Goal: Check status: Check status

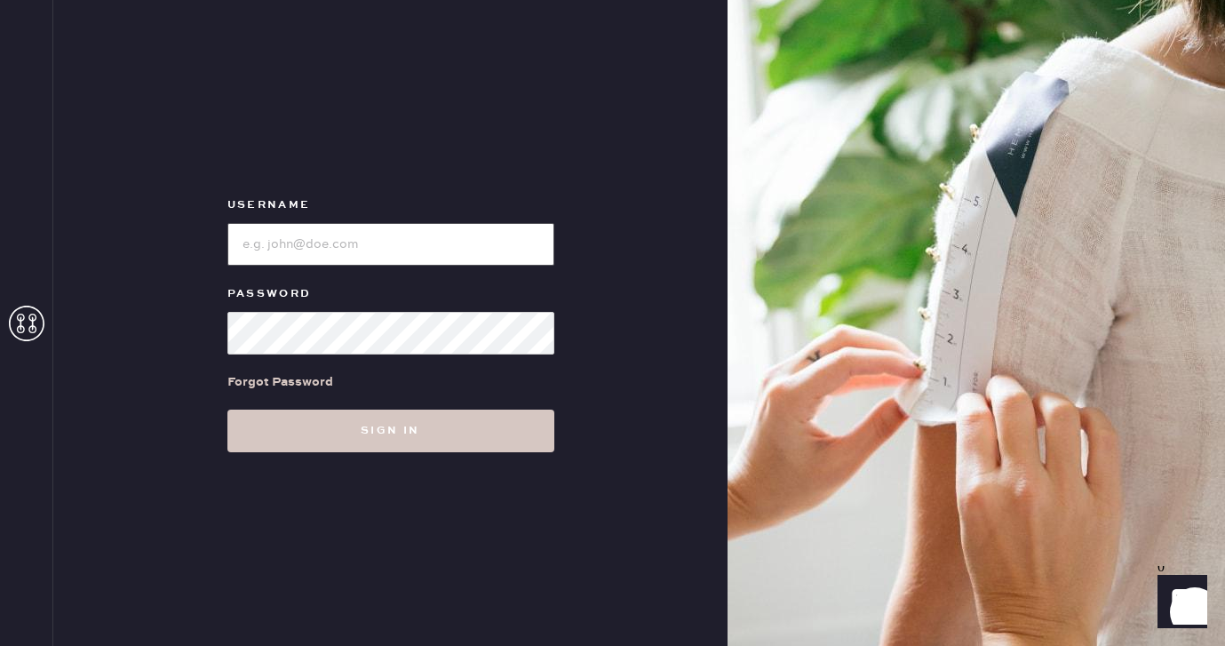
type input "[EMAIL_ADDRESS][DOMAIN_NAME]"
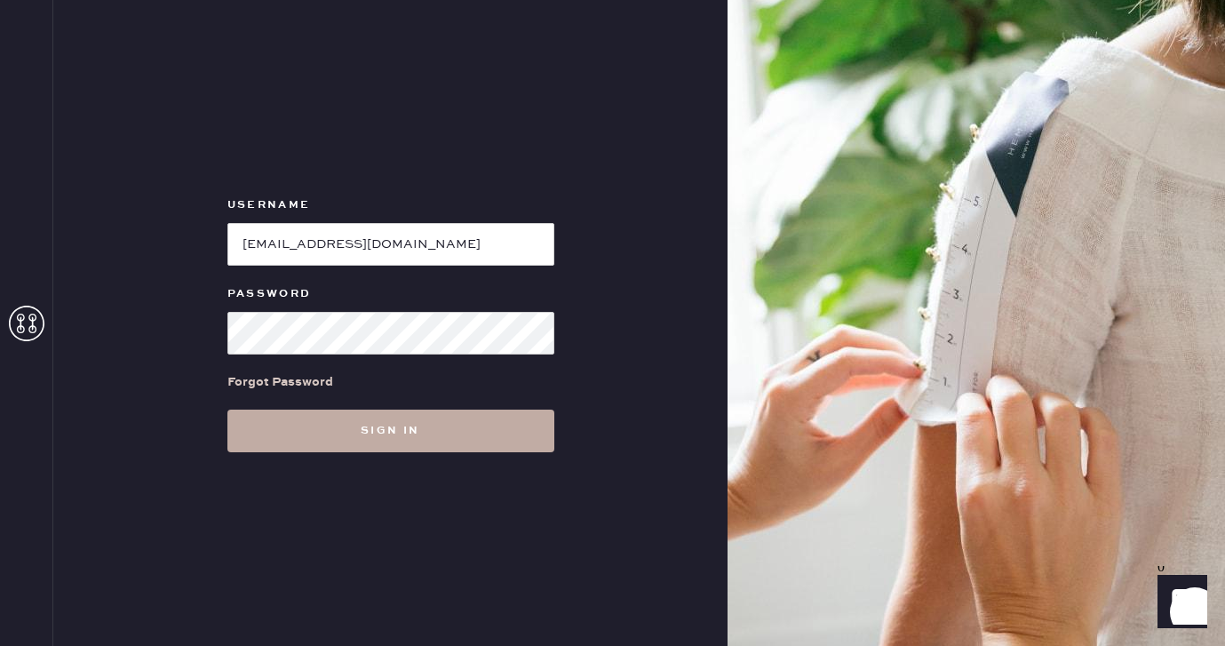
click at [449, 425] on button "Sign in" at bounding box center [390, 430] width 327 height 43
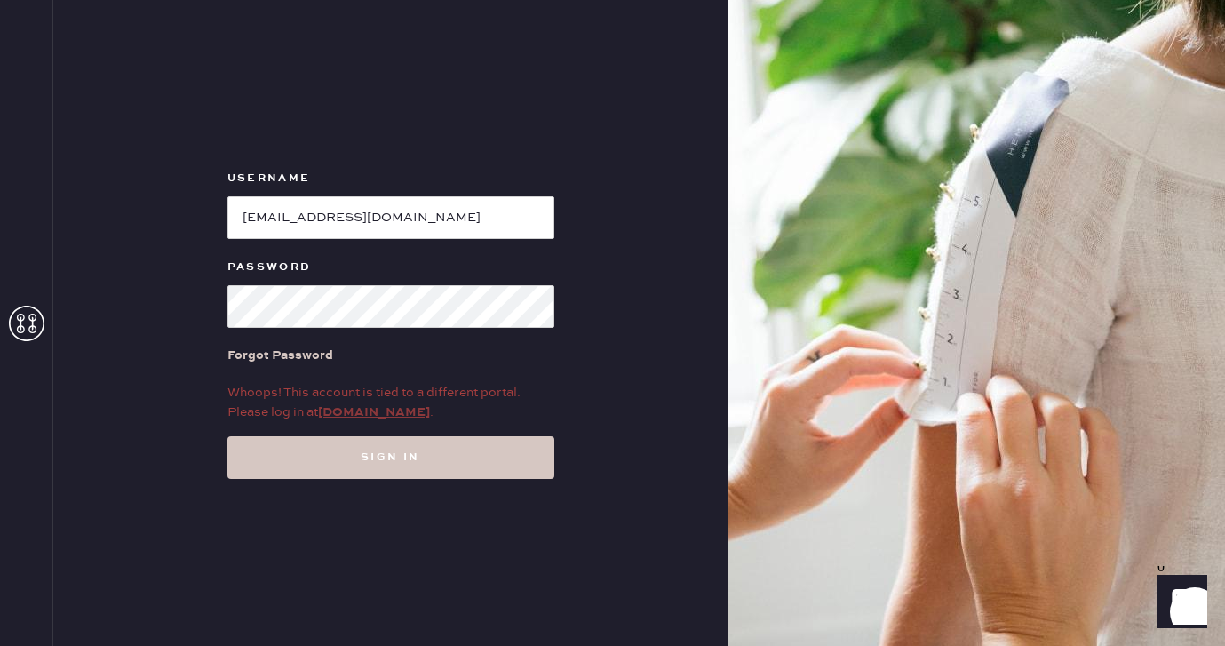
click at [380, 412] on link "[DOMAIN_NAME]" at bounding box center [374, 412] width 112 height 16
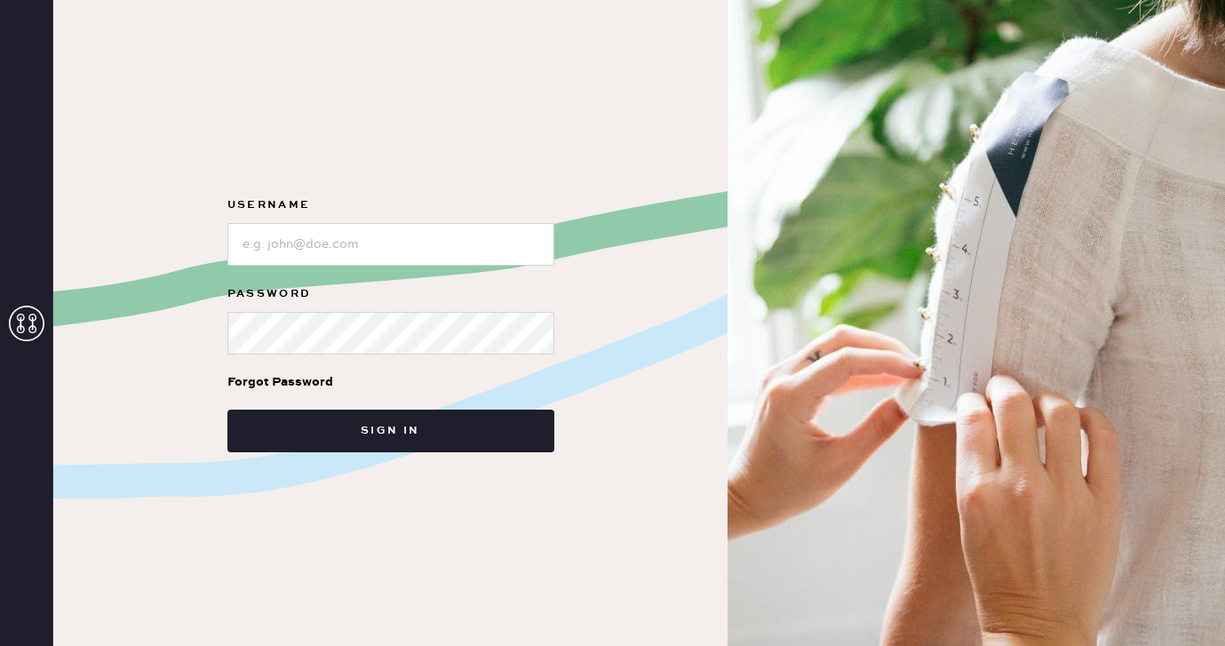
type input "[EMAIL_ADDRESS][DOMAIN_NAME]"
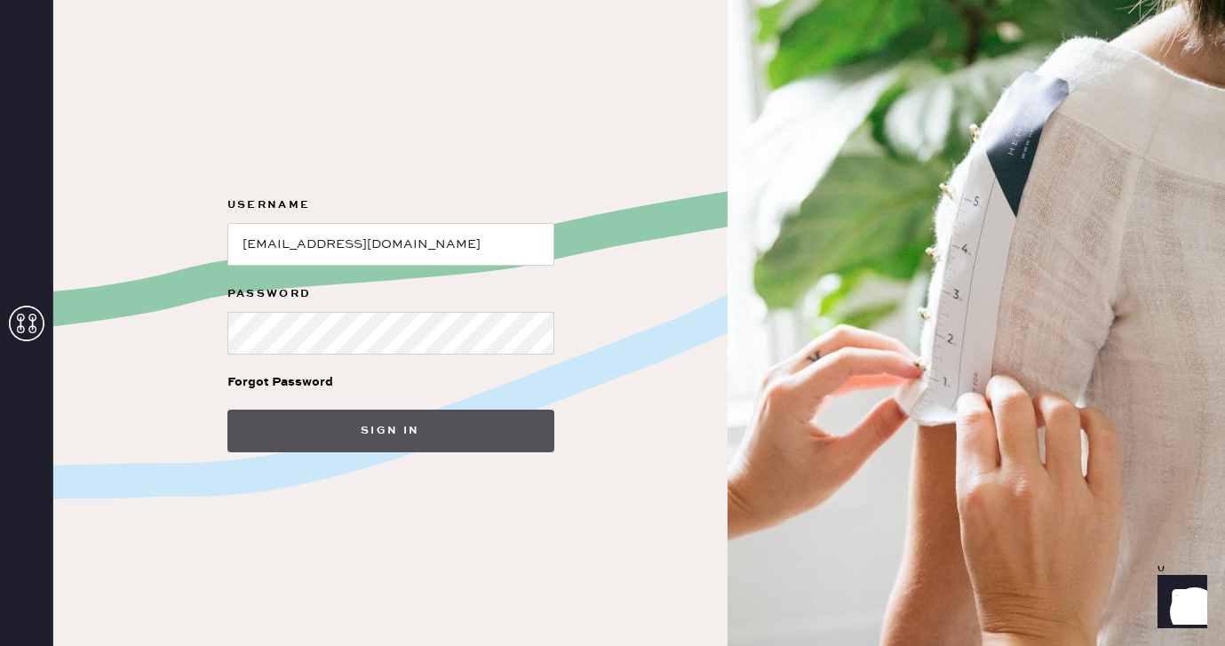
click at [370, 434] on button "Sign in" at bounding box center [390, 430] width 327 height 43
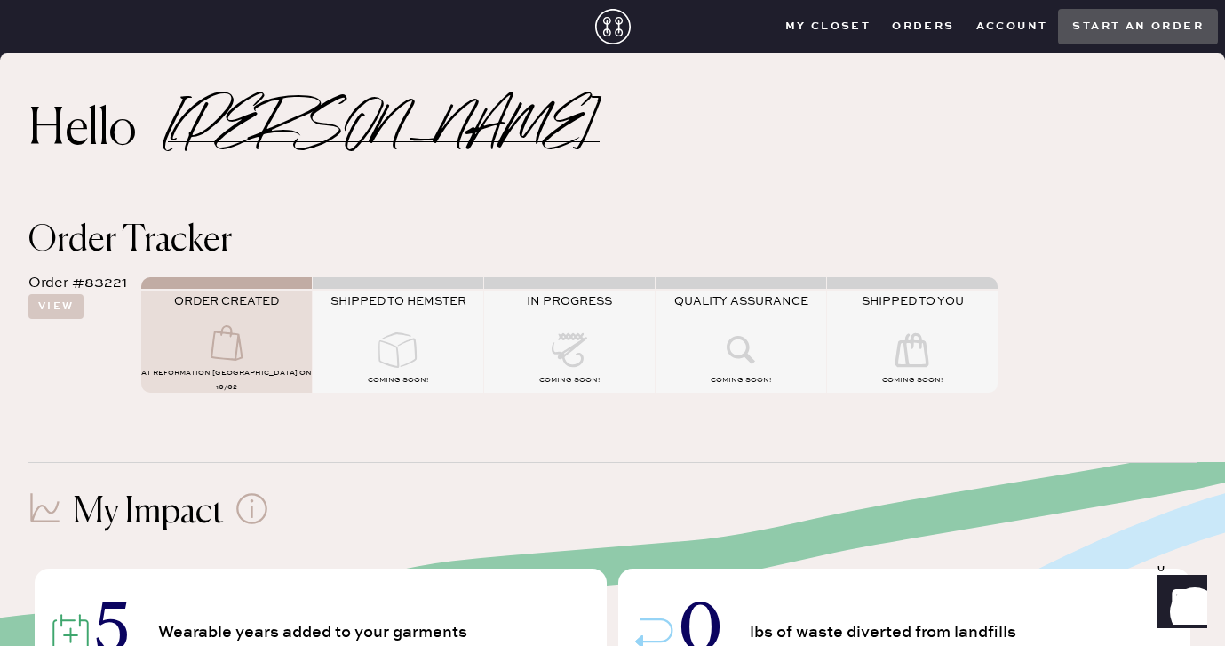
click at [378, 351] on icon at bounding box center [397, 350] width 71 height 36
click at [176, 351] on div at bounding box center [226, 344] width 171 height 39
click at [58, 306] on button "View" at bounding box center [55, 306] width 55 height 25
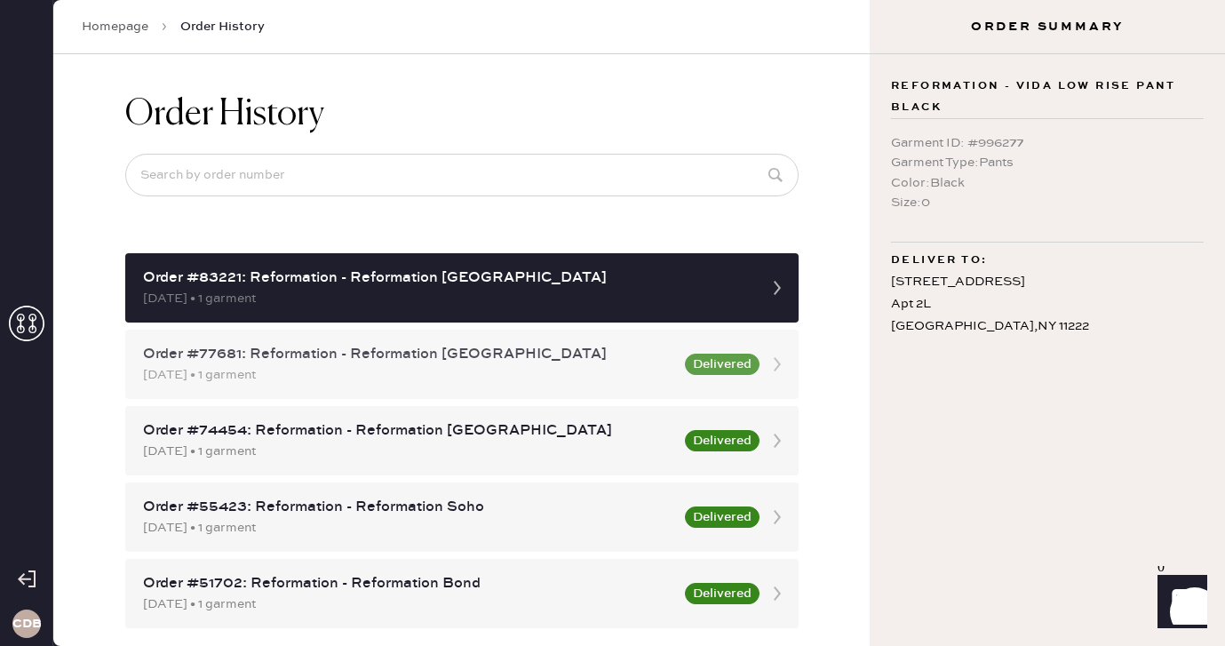
scroll to position [21, 0]
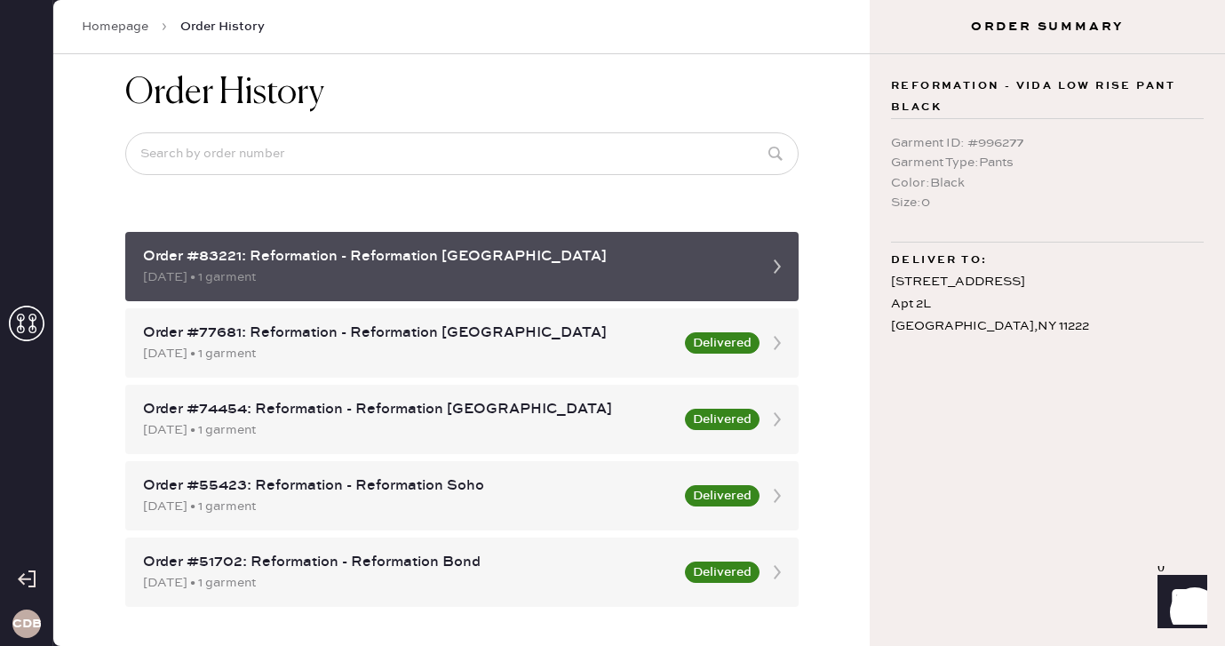
click at [453, 261] on div "Order #83221: Reformation - Reformation Williamsburg" at bounding box center [446, 256] width 606 height 21
click at [763, 263] on icon at bounding box center [777, 267] width 36 height 36
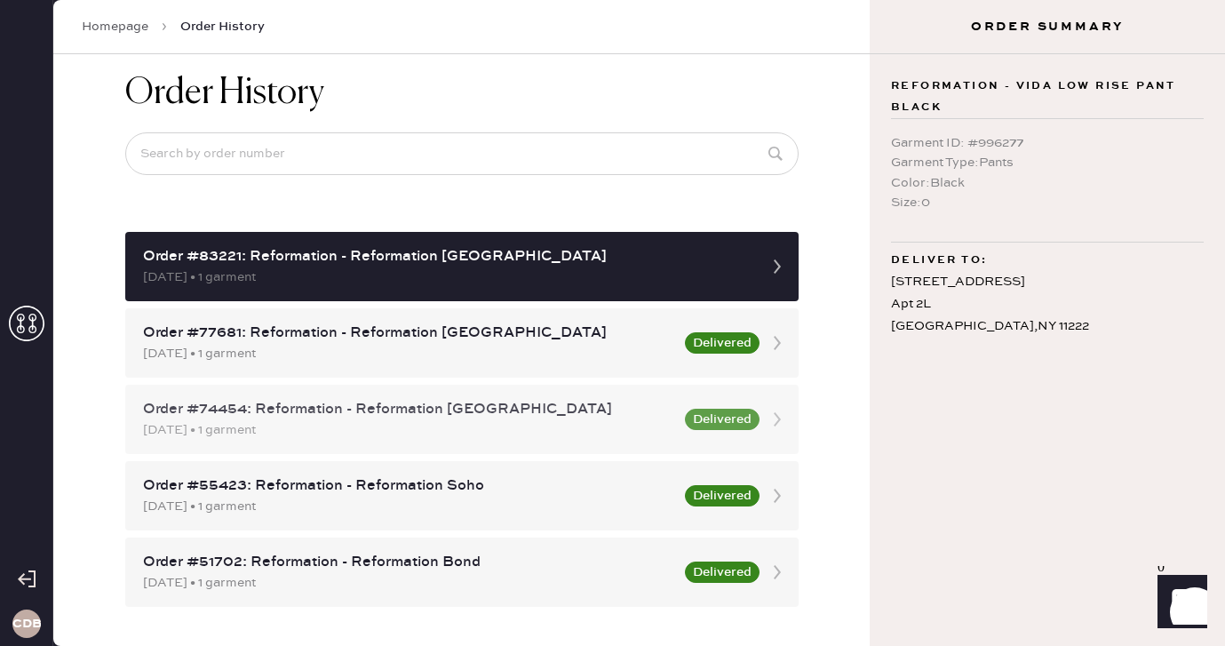
scroll to position [0, 0]
